Goal: Task Accomplishment & Management: Manage account settings

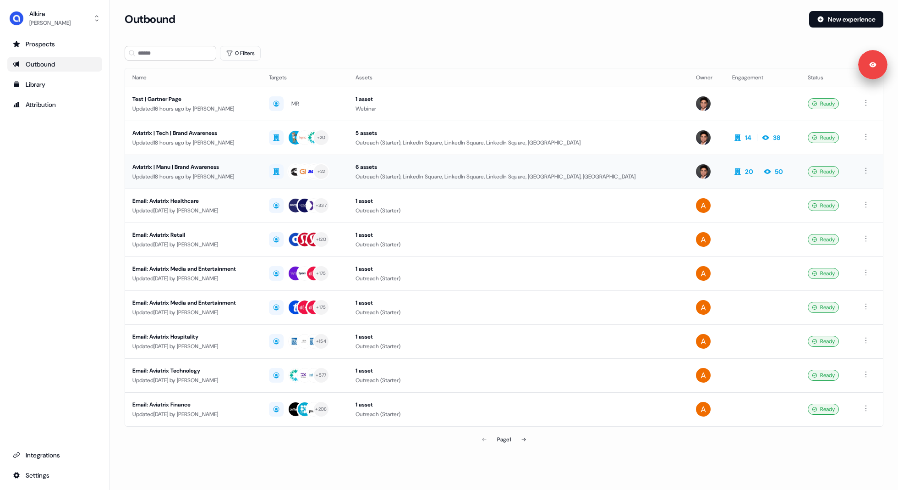
click at [165, 181] on td "Aviatrix | Manu | Brand Awareness Updated 18 hours ago by [PERSON_NAME]" at bounding box center [193, 171] width 137 height 34
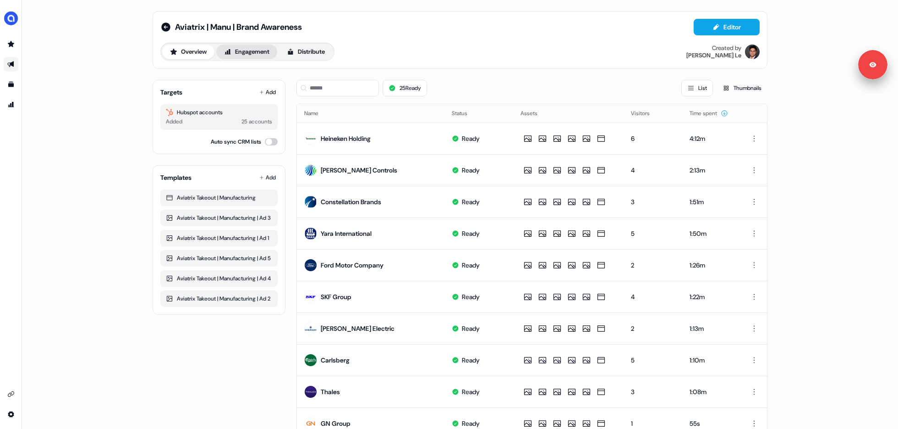
click at [250, 56] on button "Engagement" at bounding box center [246, 51] width 61 height 15
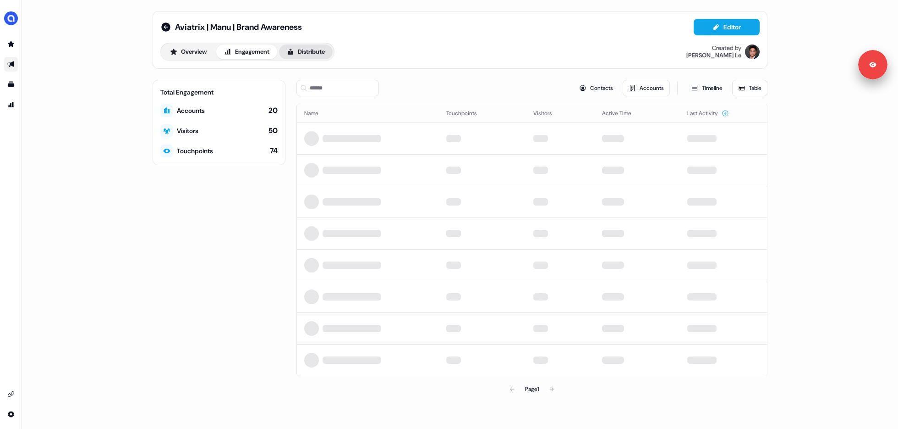
click at [323, 47] on button "Distribute" at bounding box center [306, 51] width 54 height 15
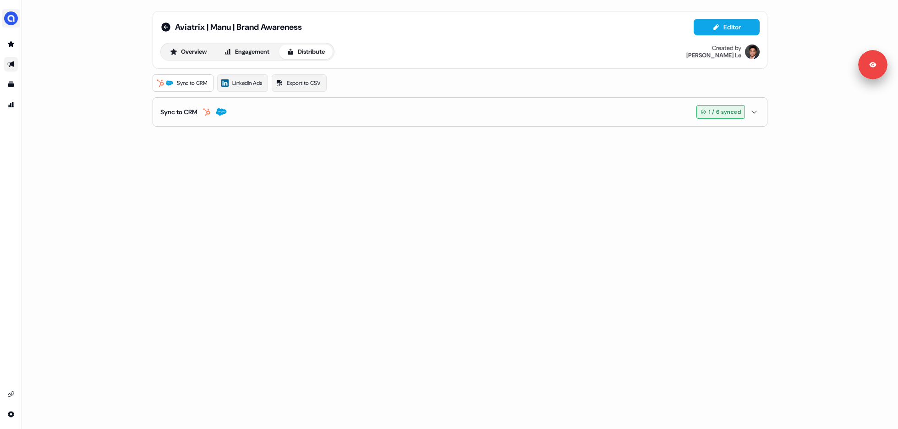
click at [13, 18] on img "side nav menu" at bounding box center [11, 18] width 15 height 15
click at [25, 72] on div "Logout" at bounding box center [47, 76] width 87 height 17
